Goal: Task Accomplishment & Management: Use online tool/utility

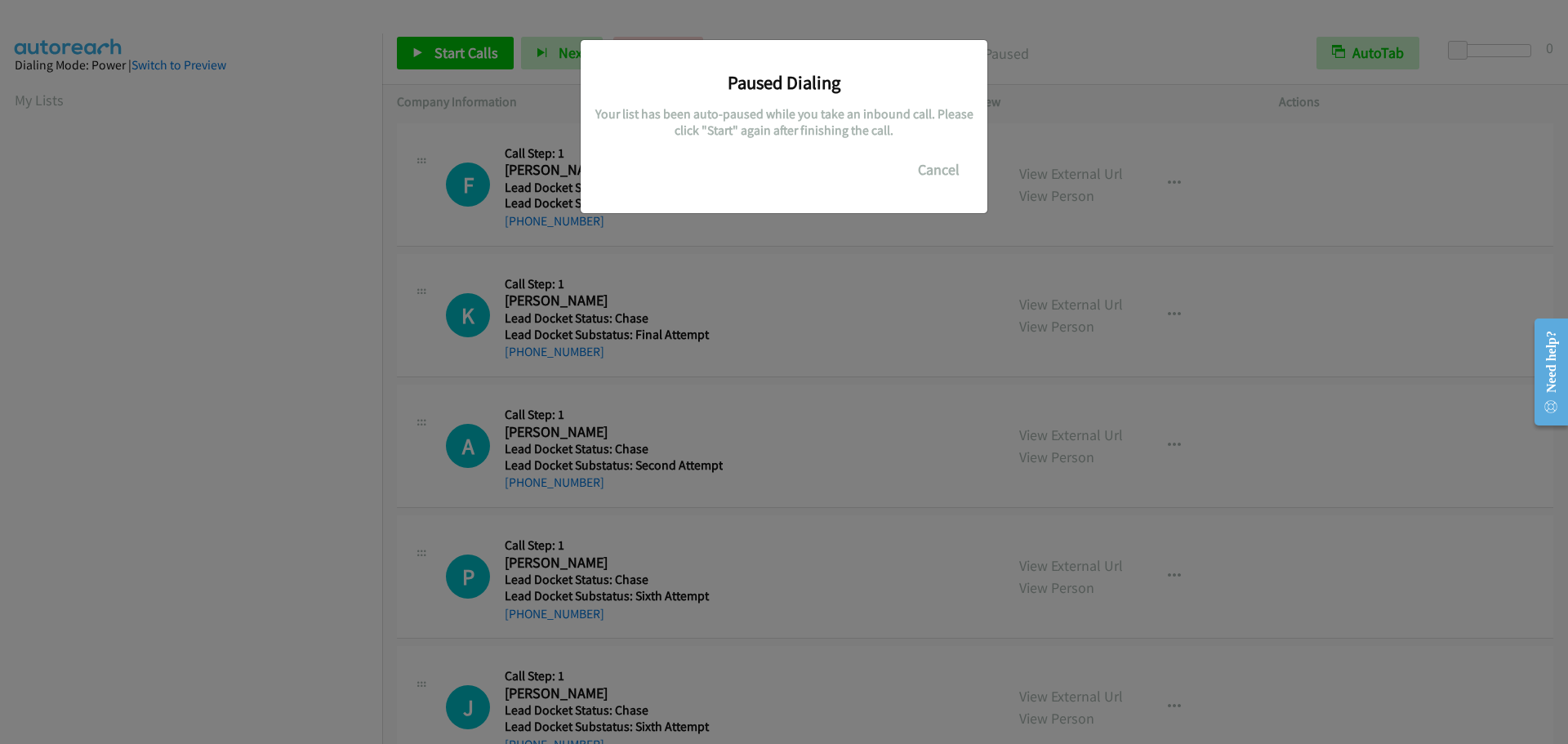
scroll to position [173, 0]
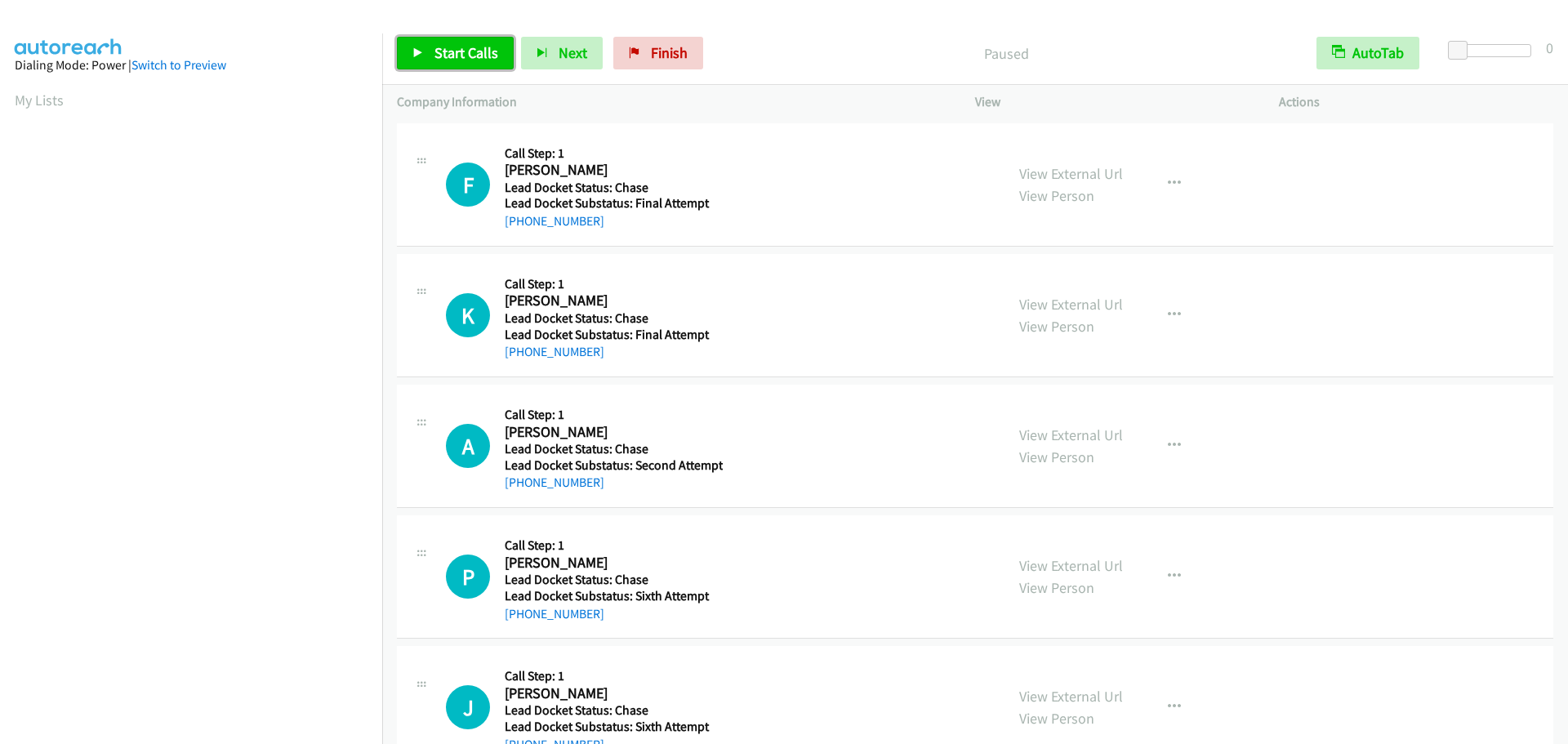
drag, startPoint x: 0, startPoint y: 0, endPoint x: 424, endPoint y: 51, distance: 427.1
click at [424, 51] on link "Start Calls" at bounding box center [455, 54] width 117 height 33
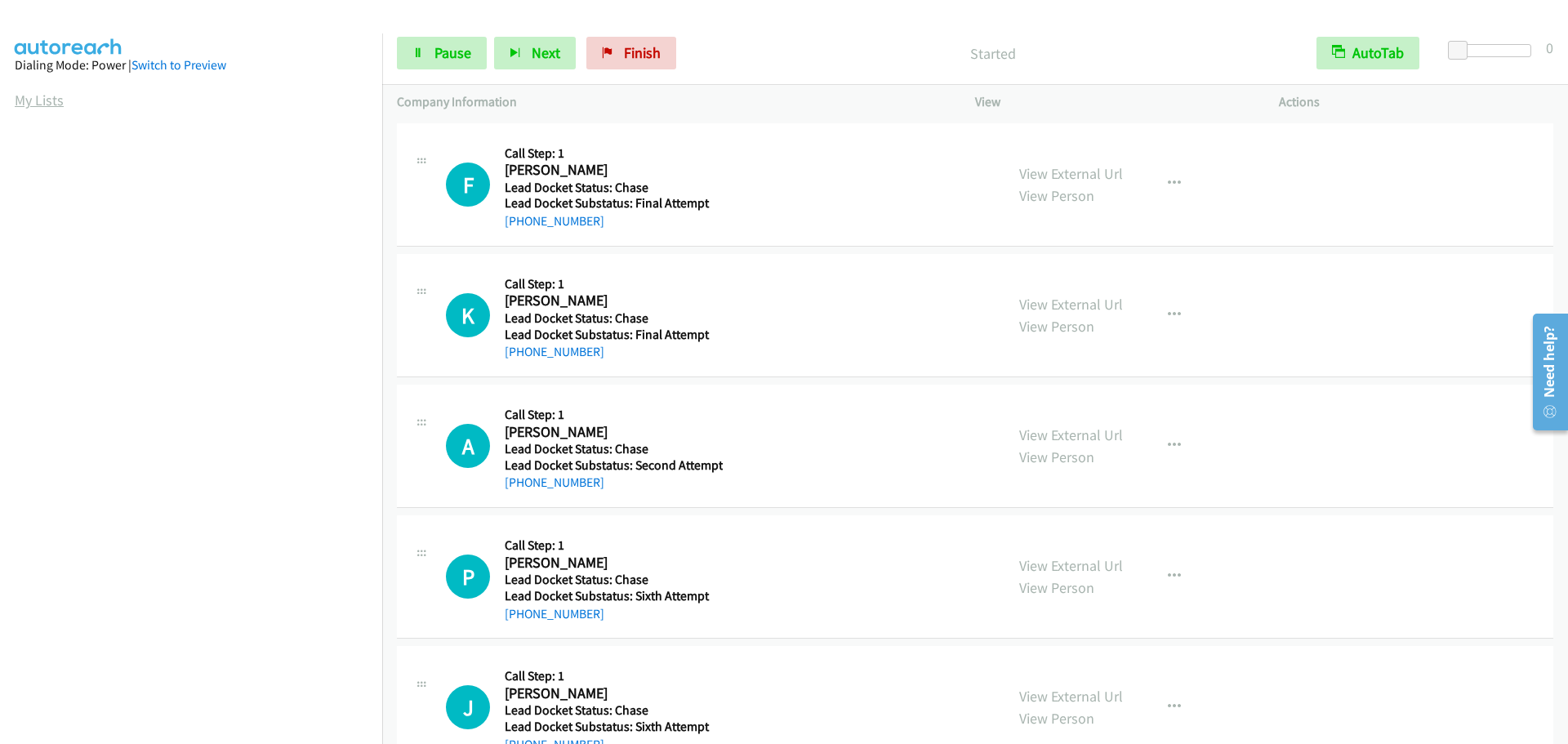
click at [21, 102] on link "My Lists" at bounding box center [39, 100] width 49 height 19
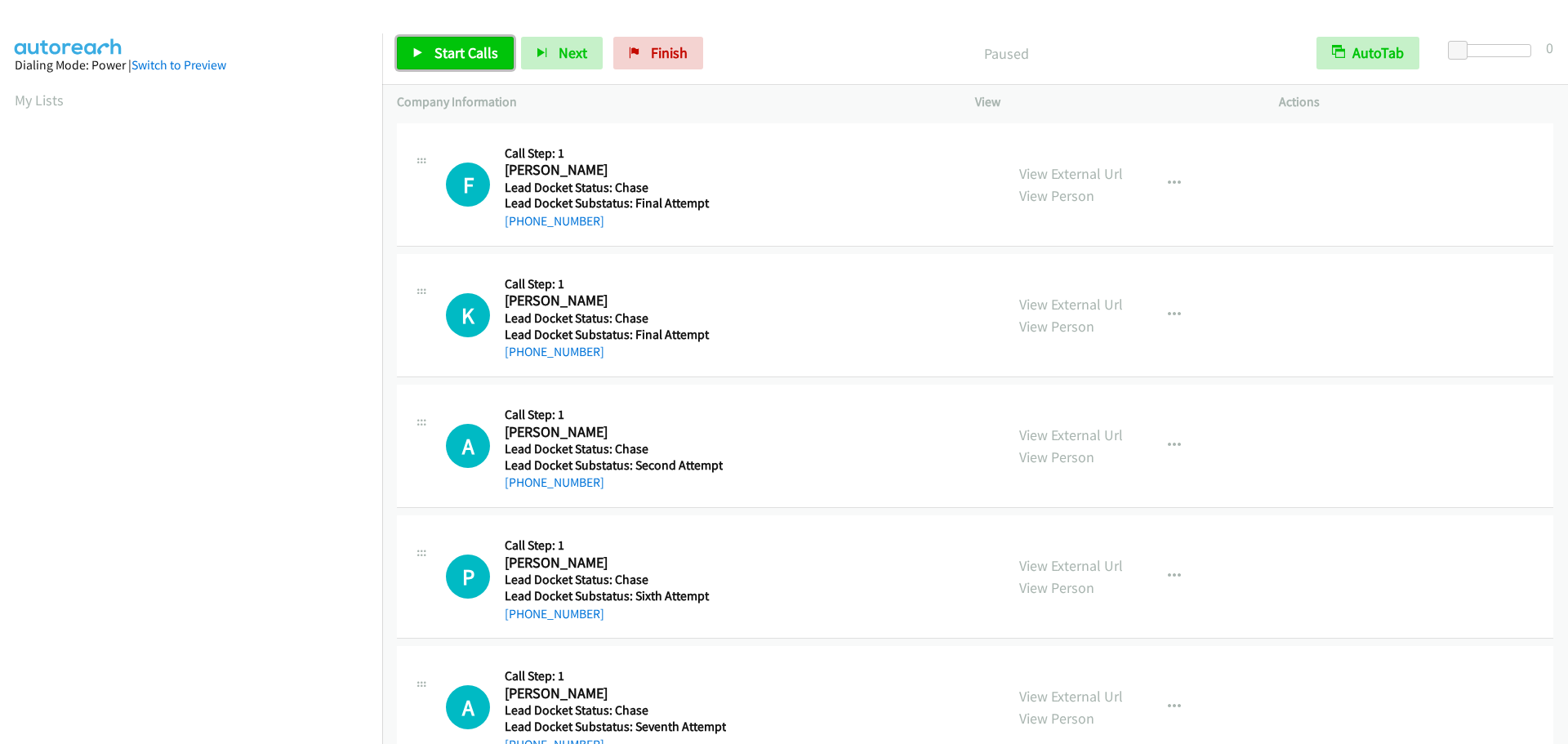
click at [413, 54] on icon at bounding box center [418, 54] width 11 height 11
